Goal: Information Seeking & Learning: Learn about a topic

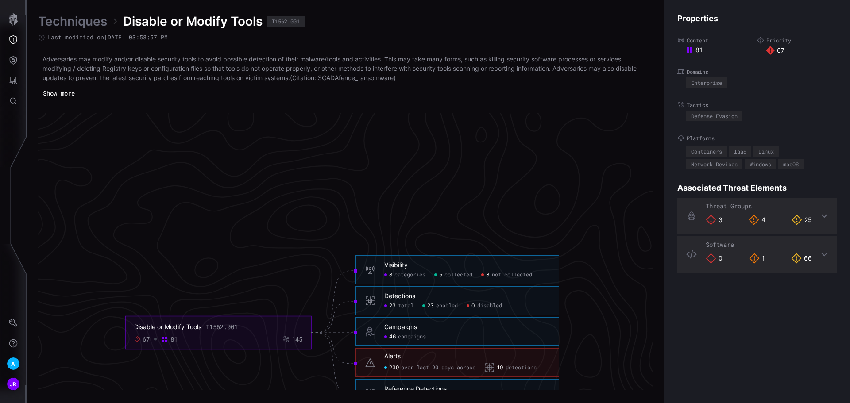
scroll to position [1768, 360]
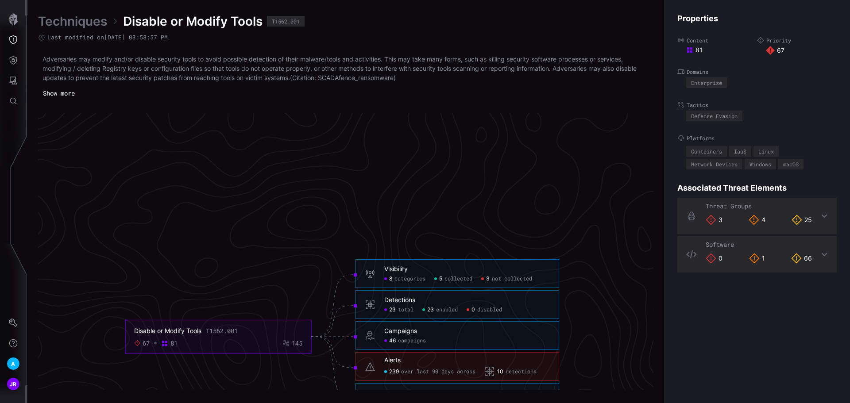
click at [435, 274] on div "Visibility 8 categories 5 collected 3 not collected" at bounding box center [467, 274] width 166 height 17
click at [425, 332] on h6 "Campaigns" at bounding box center [467, 331] width 166 height 8
click at [424, 370] on span "over last 90 days across" at bounding box center [438, 372] width 74 height 7
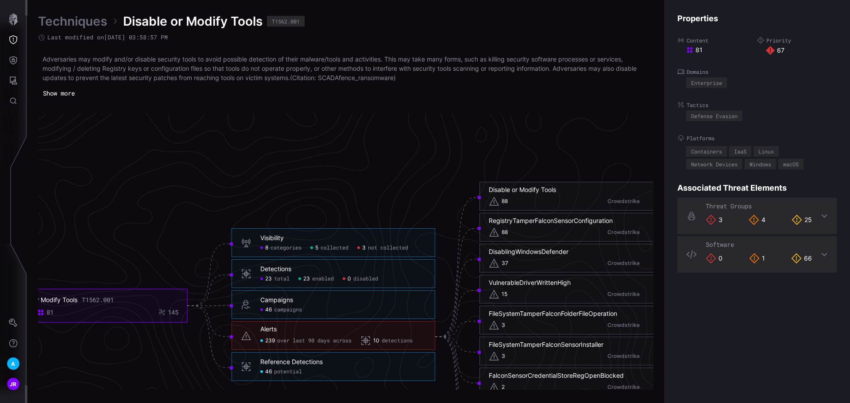
scroll to position [1856, 360]
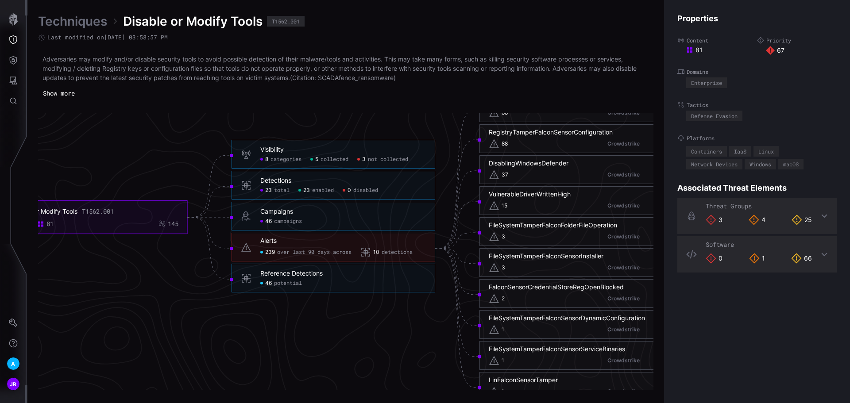
click at [533, 201] on div "15 Crowdstrike" at bounding box center [581, 206] width 185 height 11
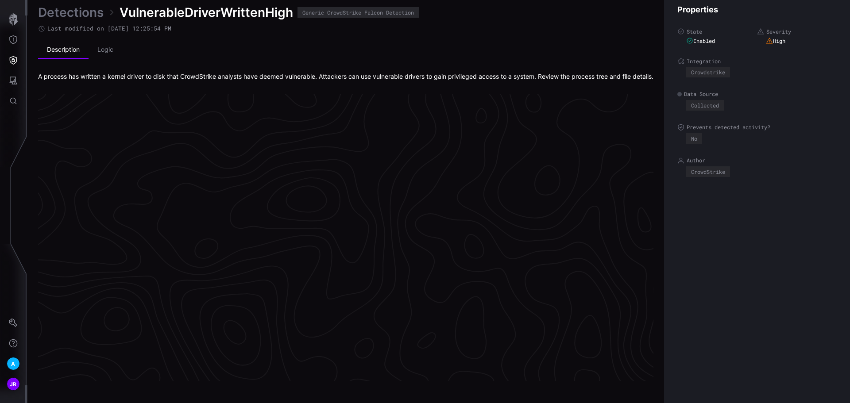
scroll to position [1855, 360]
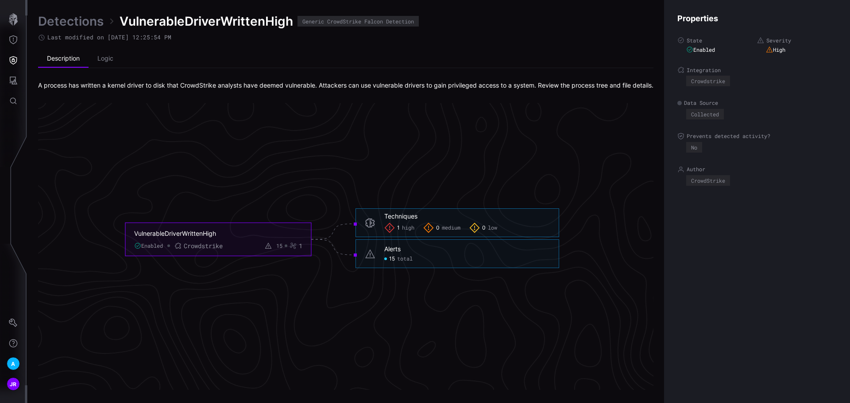
click at [443, 220] on h6 "Techniques" at bounding box center [467, 216] width 166 height 8
click at [403, 231] on span "high" at bounding box center [408, 227] width 12 height 7
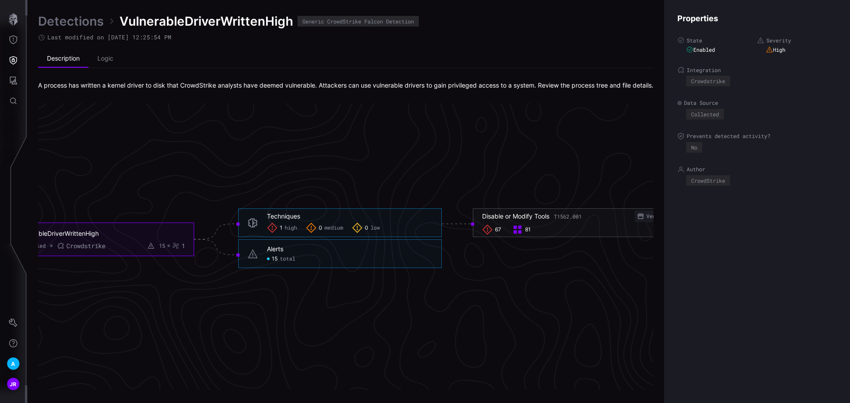
click at [291, 262] on span "total" at bounding box center [287, 258] width 15 height 7
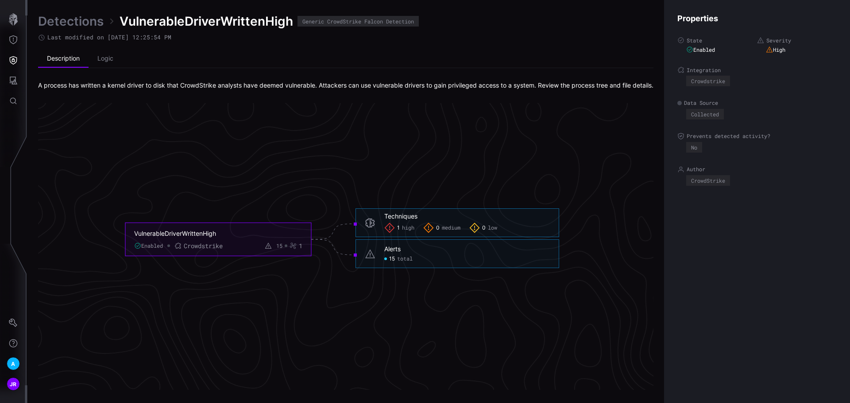
click span "total"
click at [210, 237] on div "VulnerableDriverWrittenHigh" at bounding box center [211, 233] width 155 height 8
click at [98, 59] on li "Logic" at bounding box center [106, 59] width 34 height 18
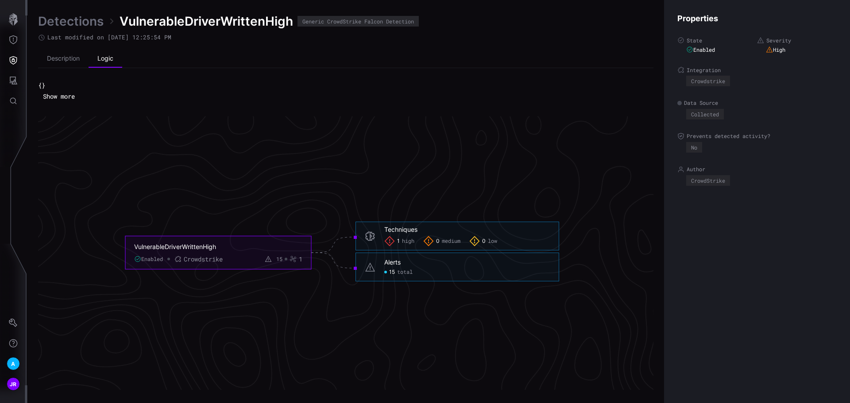
click at [59, 98] on button "Show more" at bounding box center [59, 96] width 42 height 13
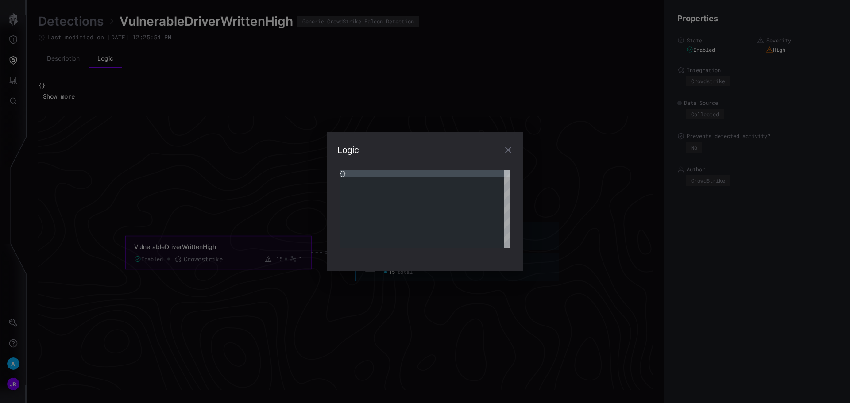
click at [512, 151] on icon "button" at bounding box center [508, 150] width 11 height 11
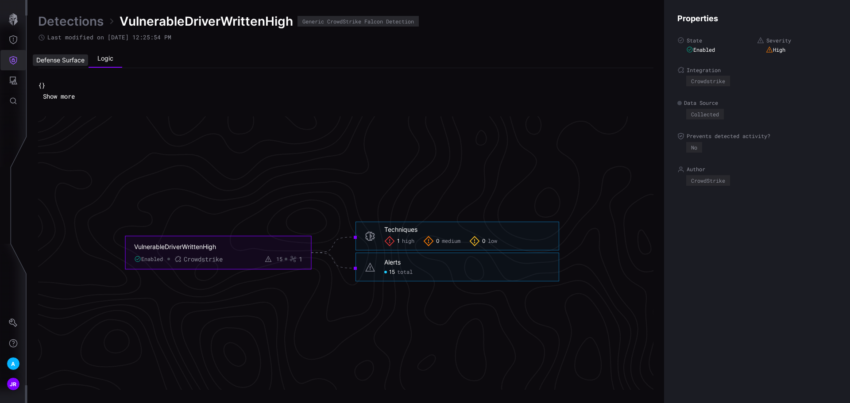
click at [11, 58] on icon "Defense Surface" at bounding box center [13, 60] width 9 height 9
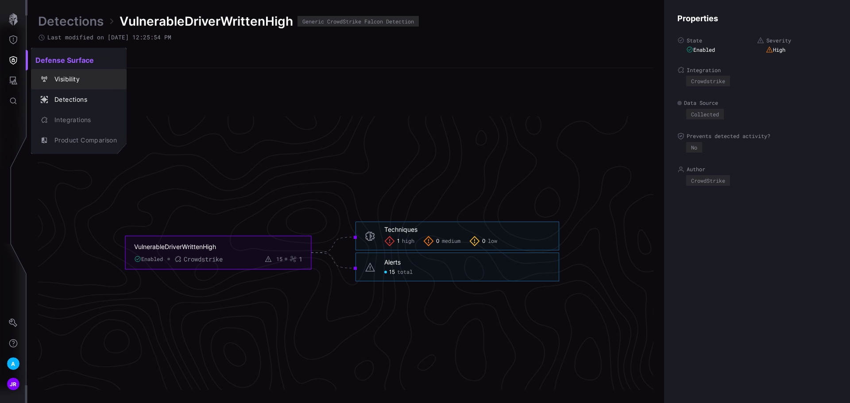
click at [60, 79] on div "Visibility" at bounding box center [83, 79] width 67 height 11
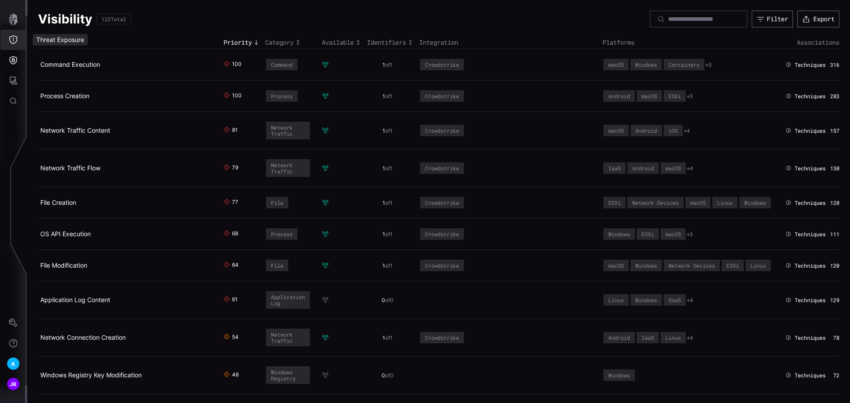
click at [8, 38] on button "Threat Exposure" at bounding box center [13, 40] width 26 height 20
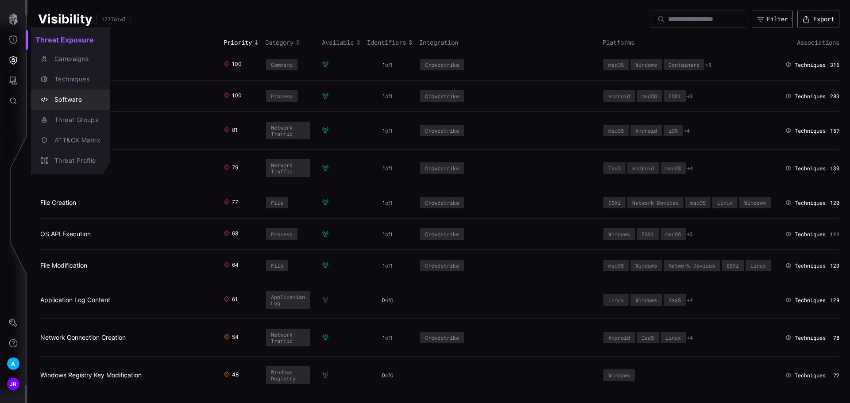
drag, startPoint x: 79, startPoint y: 103, endPoint x: 89, endPoint y: 103, distance: 10.2
click at [79, 103] on div "Software" at bounding box center [75, 99] width 50 height 11
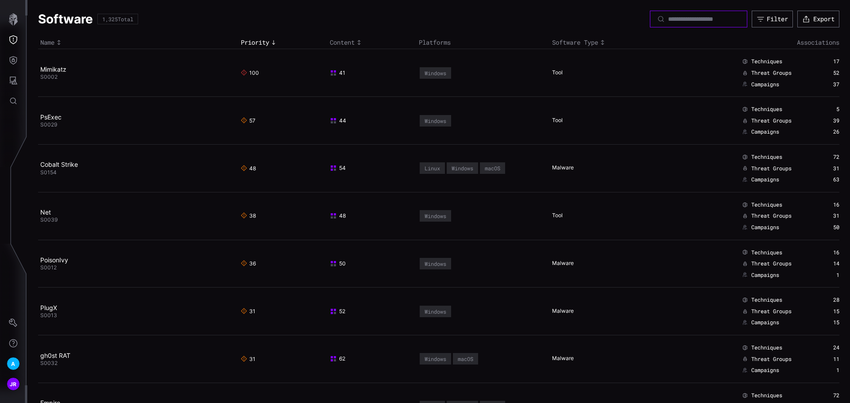
click at [691, 19] on input at bounding box center [699, 19] width 62 height 8
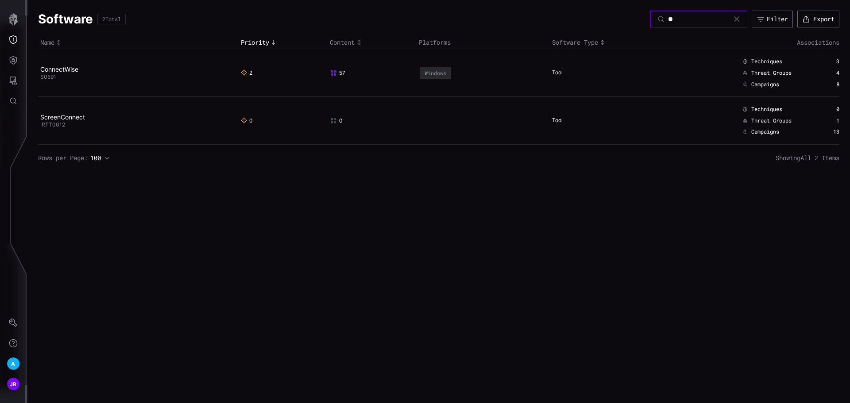
type input "*"
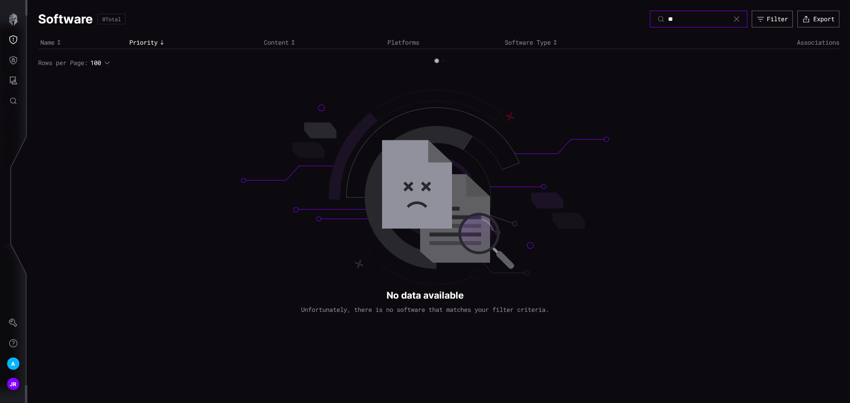
type input "*"
